Goal: Information Seeking & Learning: Learn about a topic

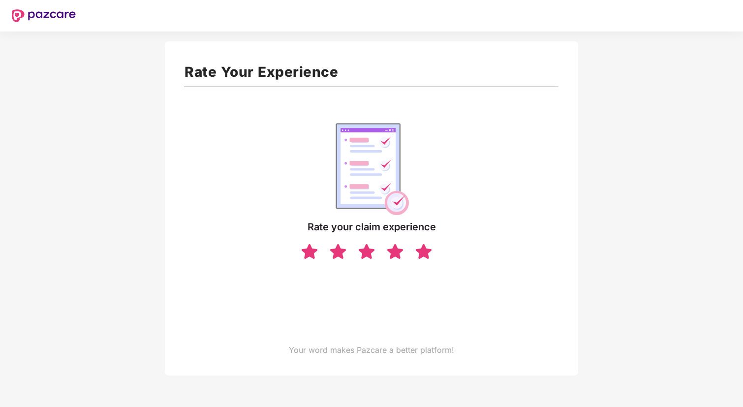
click at [417, 248] on img at bounding box center [423, 251] width 19 height 17
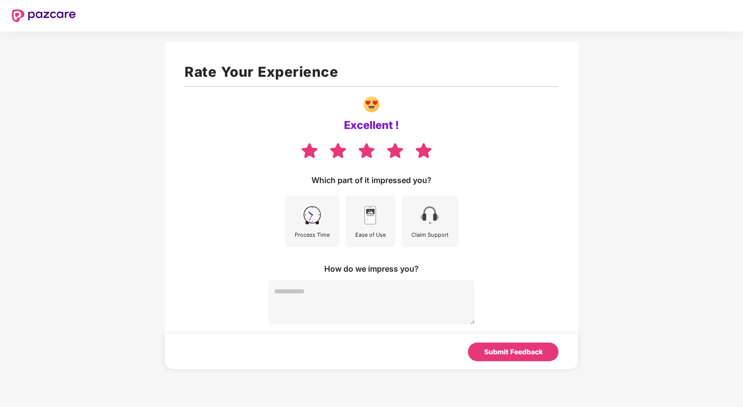
click at [312, 224] on img at bounding box center [312, 215] width 22 height 22
click at [364, 223] on img at bounding box center [370, 215] width 22 height 22
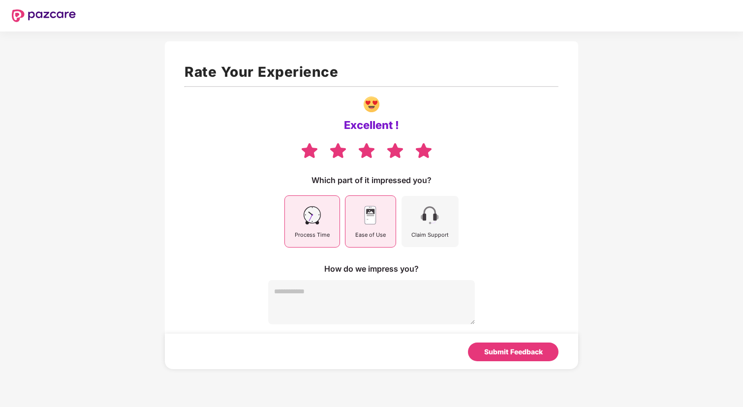
click at [427, 227] on div "Claim Support" at bounding box center [429, 221] width 57 height 51
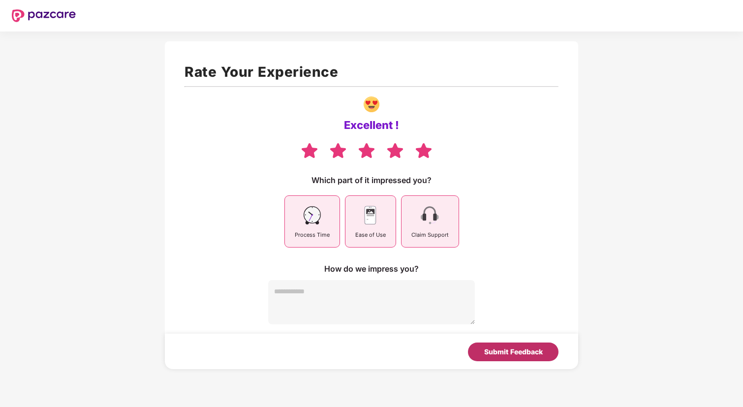
click at [536, 357] on div "Submit Feedback" at bounding box center [513, 351] width 91 height 19
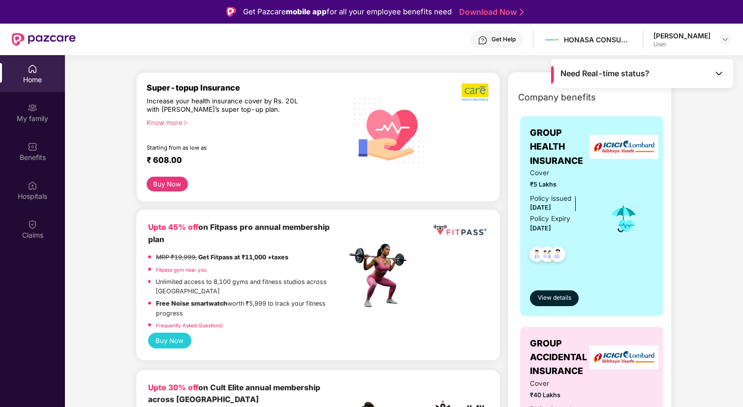
scroll to position [116, 0]
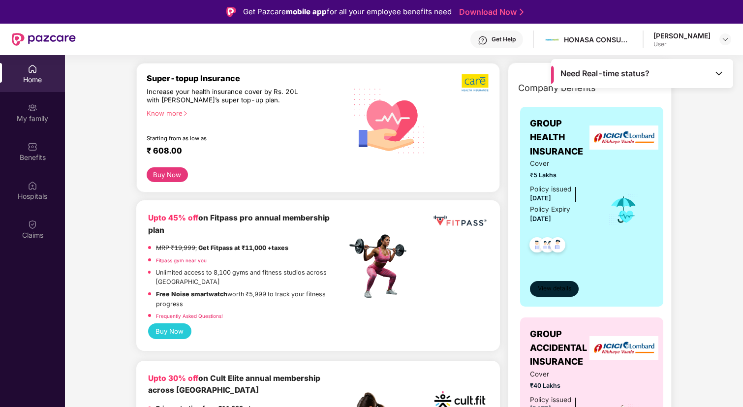
click at [562, 290] on span "View details" at bounding box center [554, 288] width 33 height 9
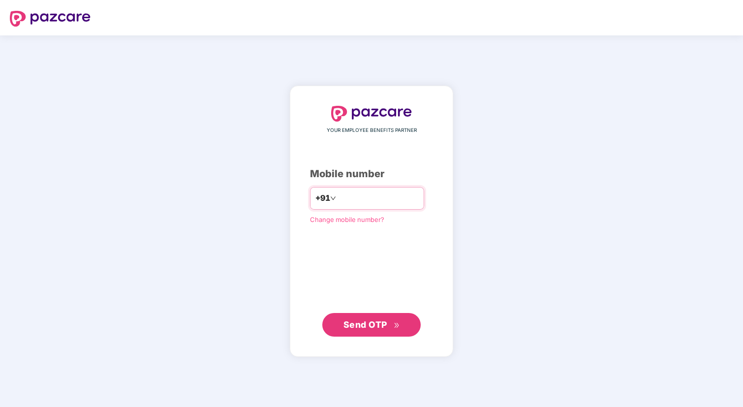
click at [364, 204] on input "number" at bounding box center [378, 198] width 81 height 16
type input "**********"
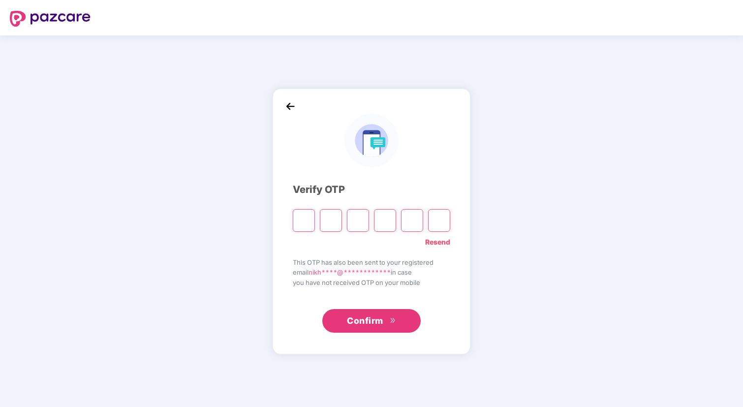
type input "*"
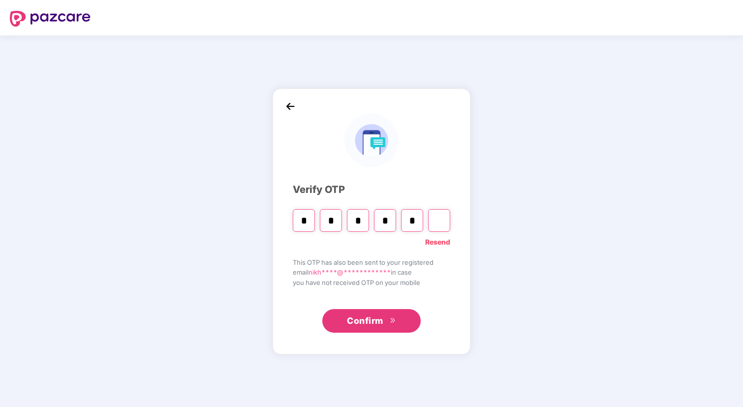
type input "*"
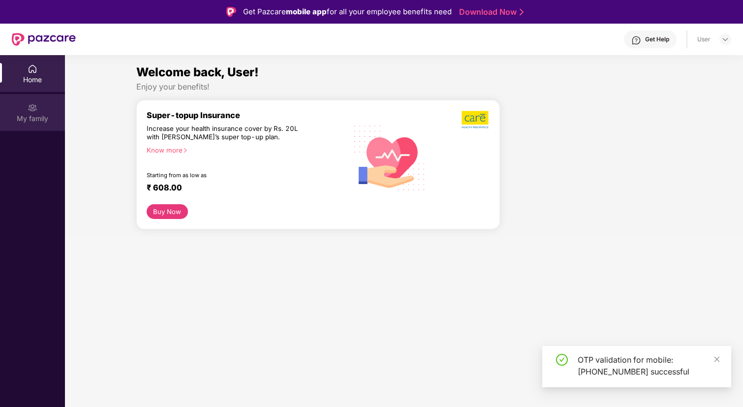
click at [40, 121] on div "My family" at bounding box center [32, 119] width 65 height 10
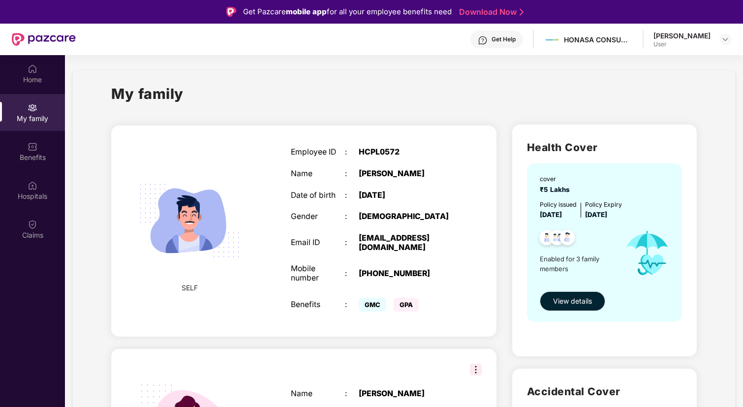
click at [561, 302] on span "View details" at bounding box center [572, 301] width 39 height 11
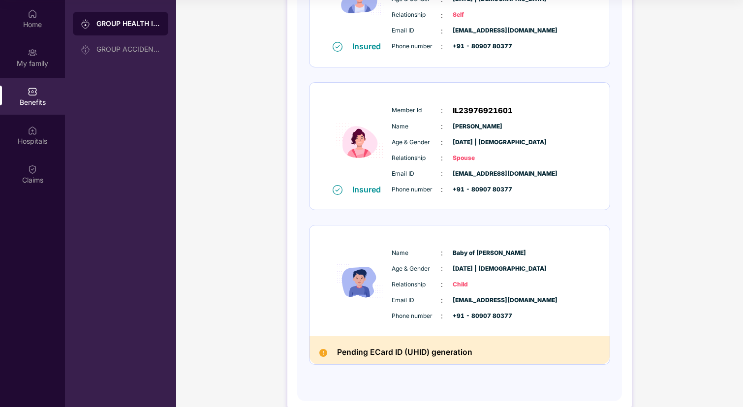
scroll to position [224, 0]
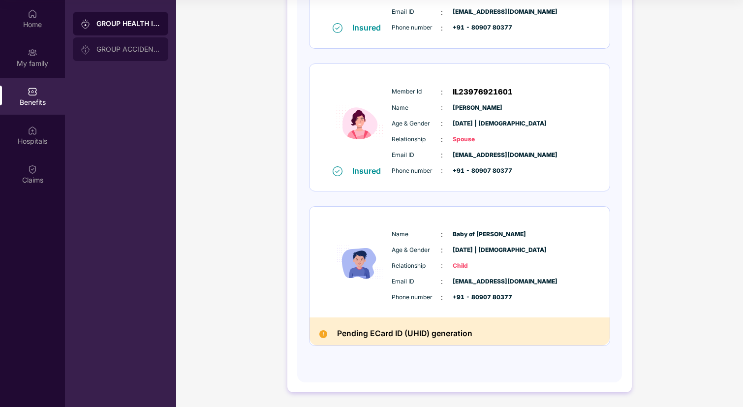
click at [122, 48] on div "GROUP ACCIDENTAL INSURANCE" at bounding box center [128, 49] width 64 height 8
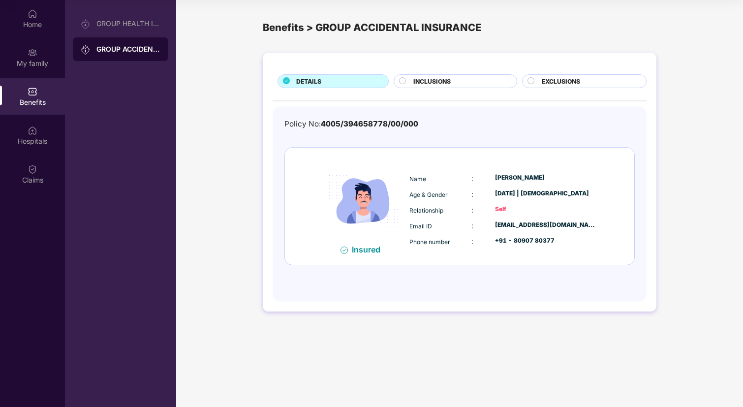
click at [433, 81] on span "INCLUSIONS" at bounding box center [431, 81] width 37 height 9
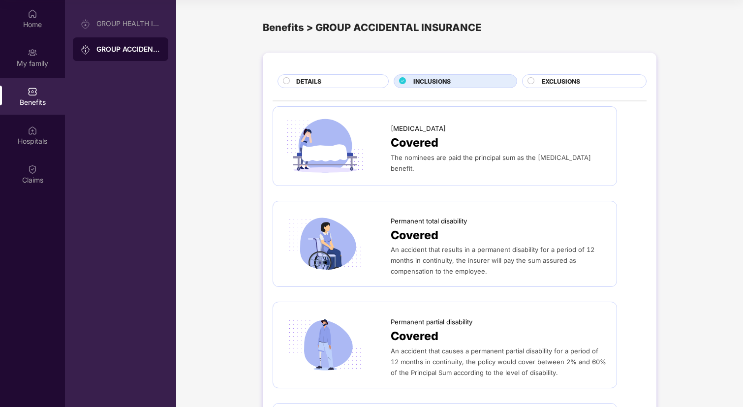
click at [574, 80] on span "EXCLUSIONS" at bounding box center [561, 81] width 38 height 9
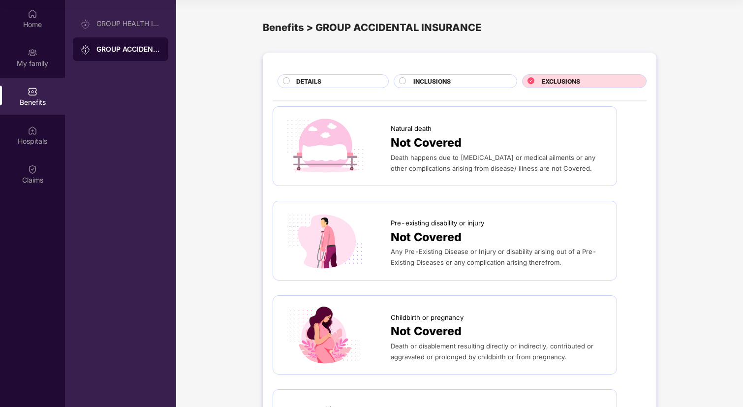
click at [122, 28] on div "GROUP HEALTH INSURANCE" at bounding box center [120, 24] width 95 height 24
